Goal: Task Accomplishment & Management: Use online tool/utility

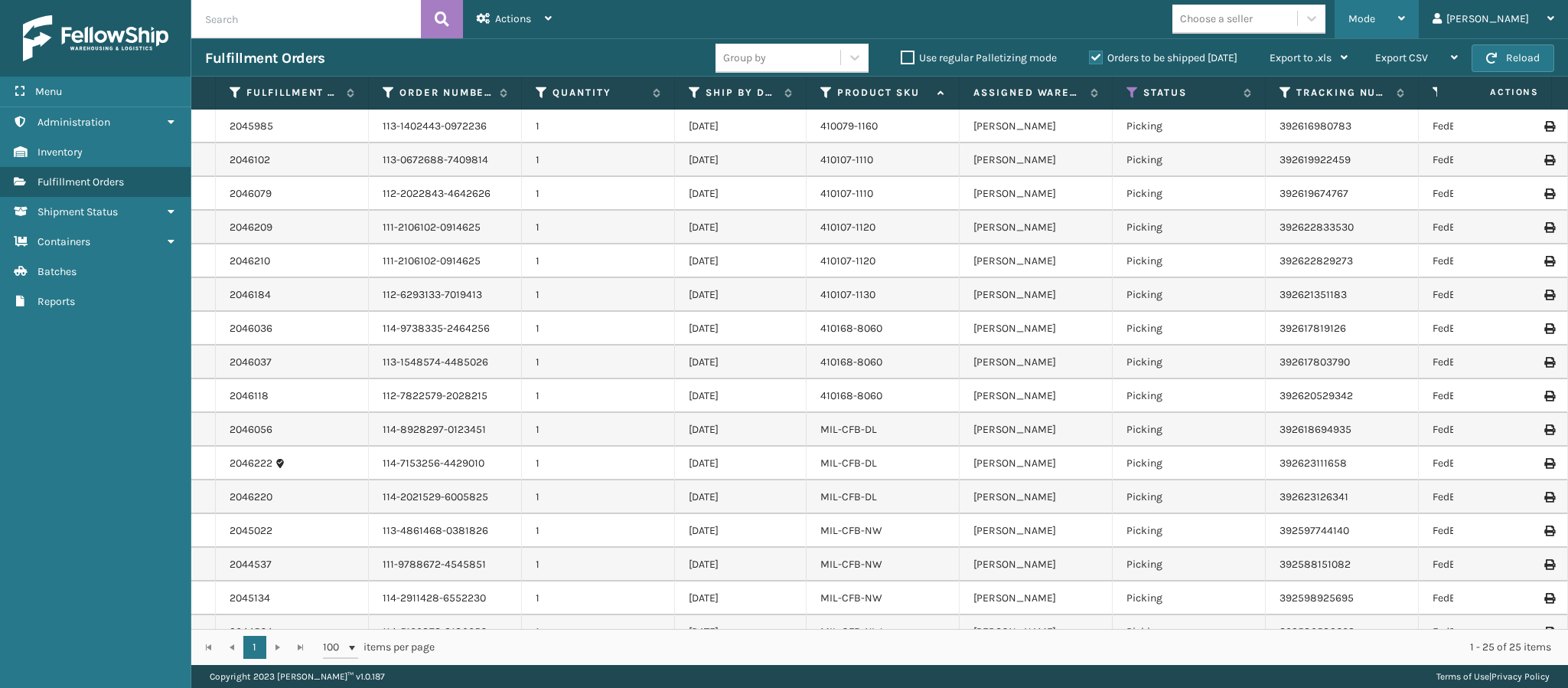
click at [1405, 25] on div "Mode" at bounding box center [1376, 19] width 57 height 38
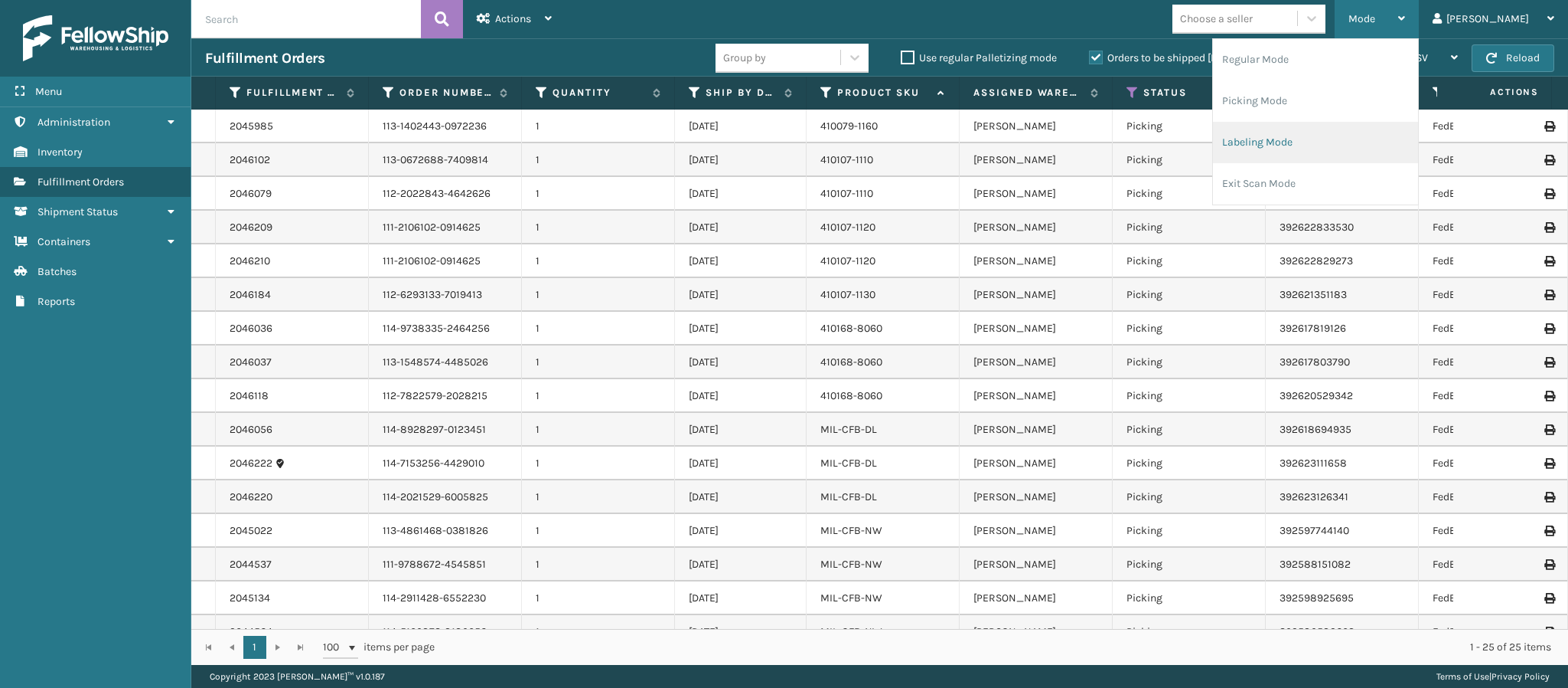
click at [1380, 138] on li "Labeling Mode" at bounding box center [1316, 142] width 205 height 41
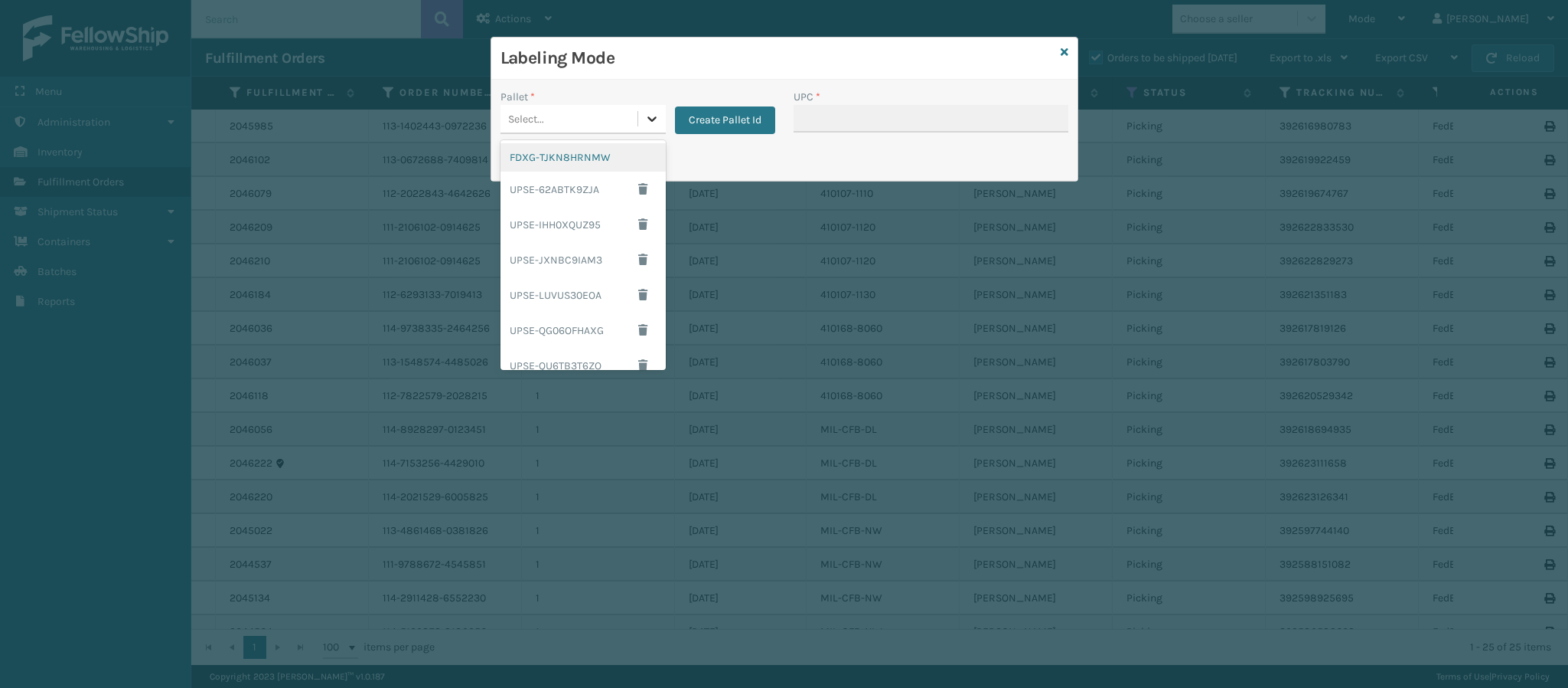
click at [644, 115] on icon at bounding box center [652, 118] width 15 height 15
click at [584, 159] on div "FDXG-TJKN8HRNMW" at bounding box center [582, 157] width 165 height 28
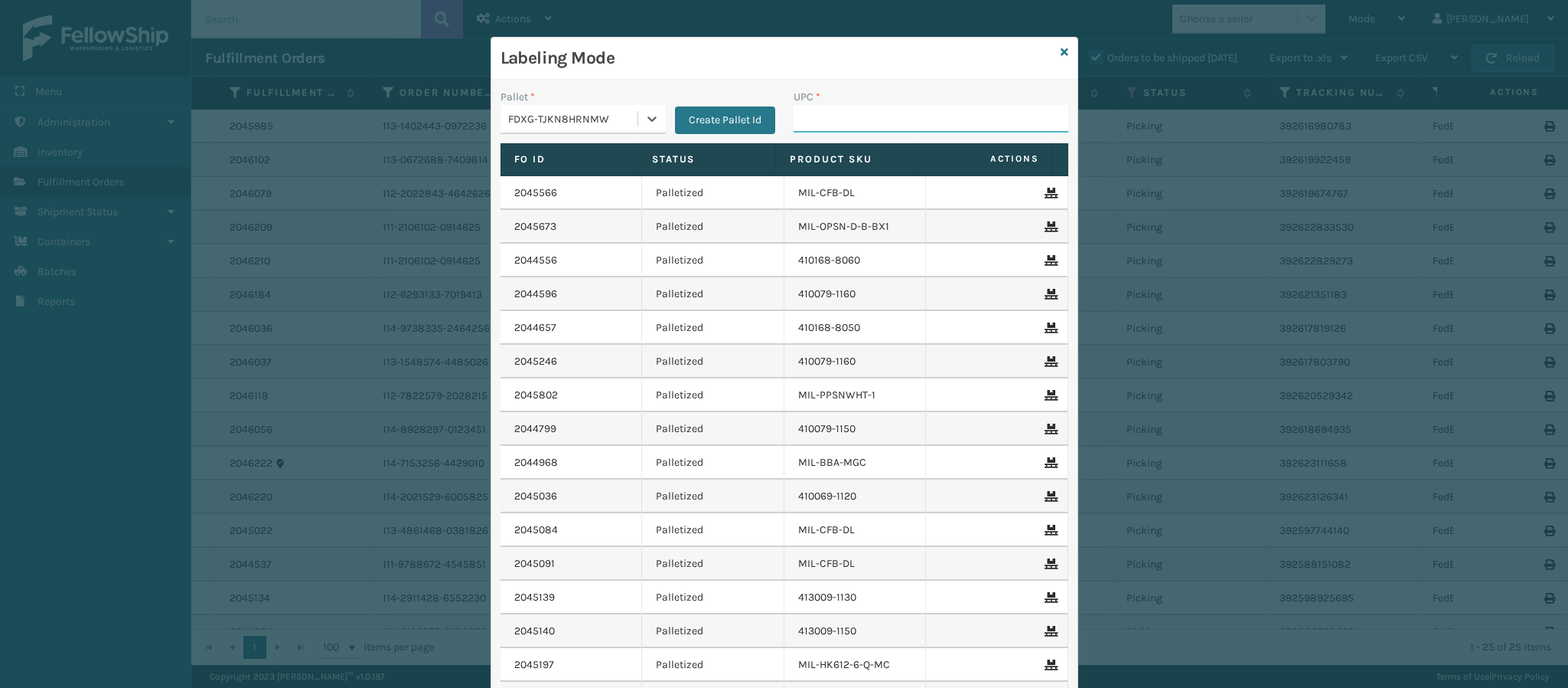
click at [903, 126] on input "UPC *" at bounding box center [931, 118] width 275 height 28
type input "8409851268"
type input "84098512688"
type input "840985126889"
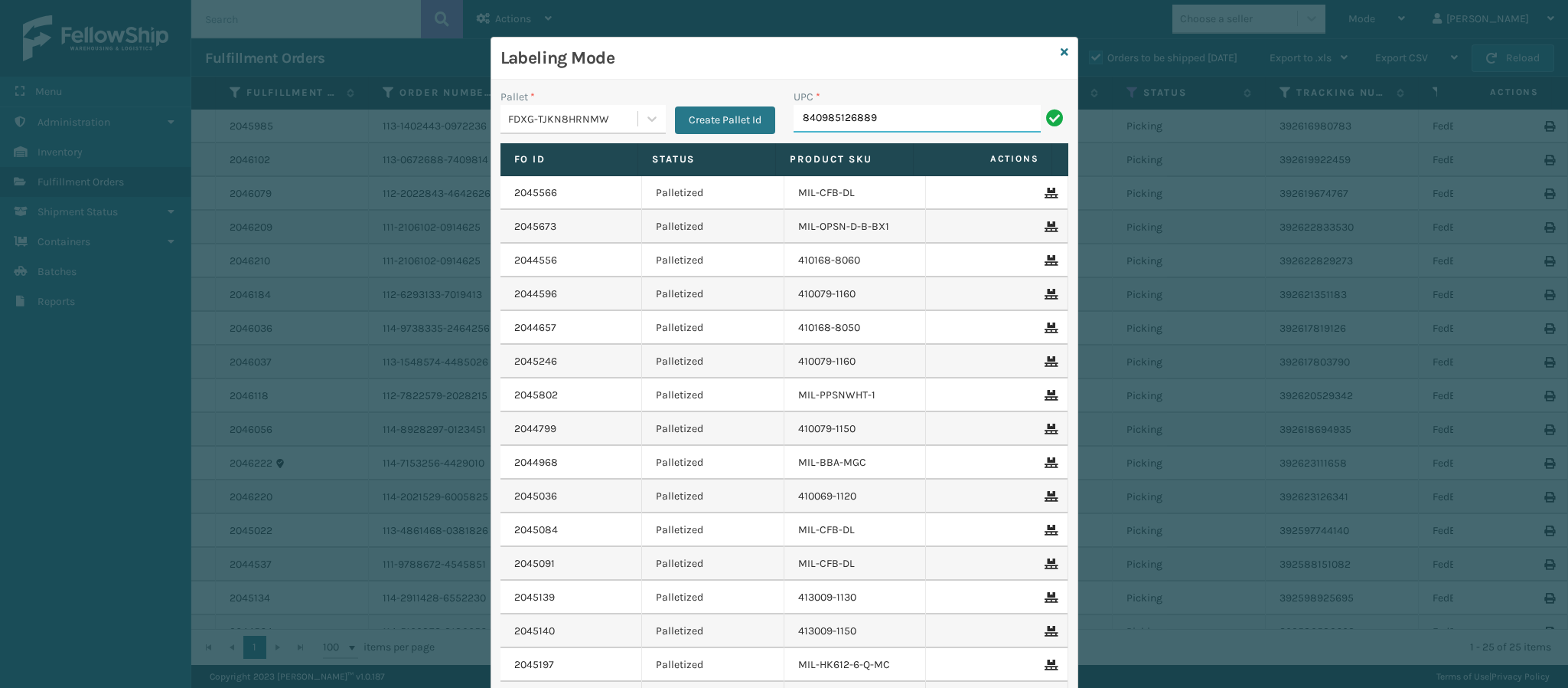
type input "840985126889"
type input "840985126049"
